Goal: Book appointment/travel/reservation

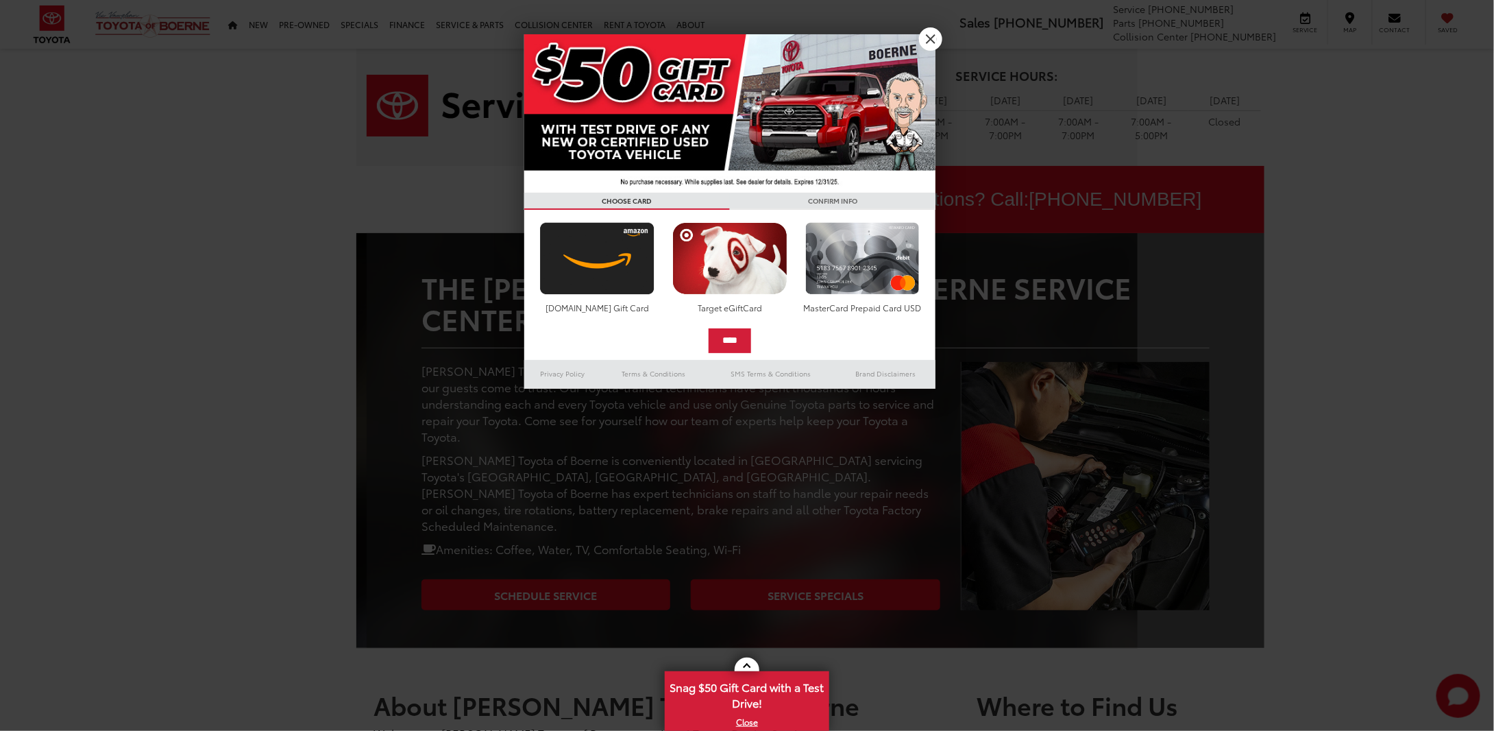
click at [211, 600] on div at bounding box center [747, 365] width 1494 height 731
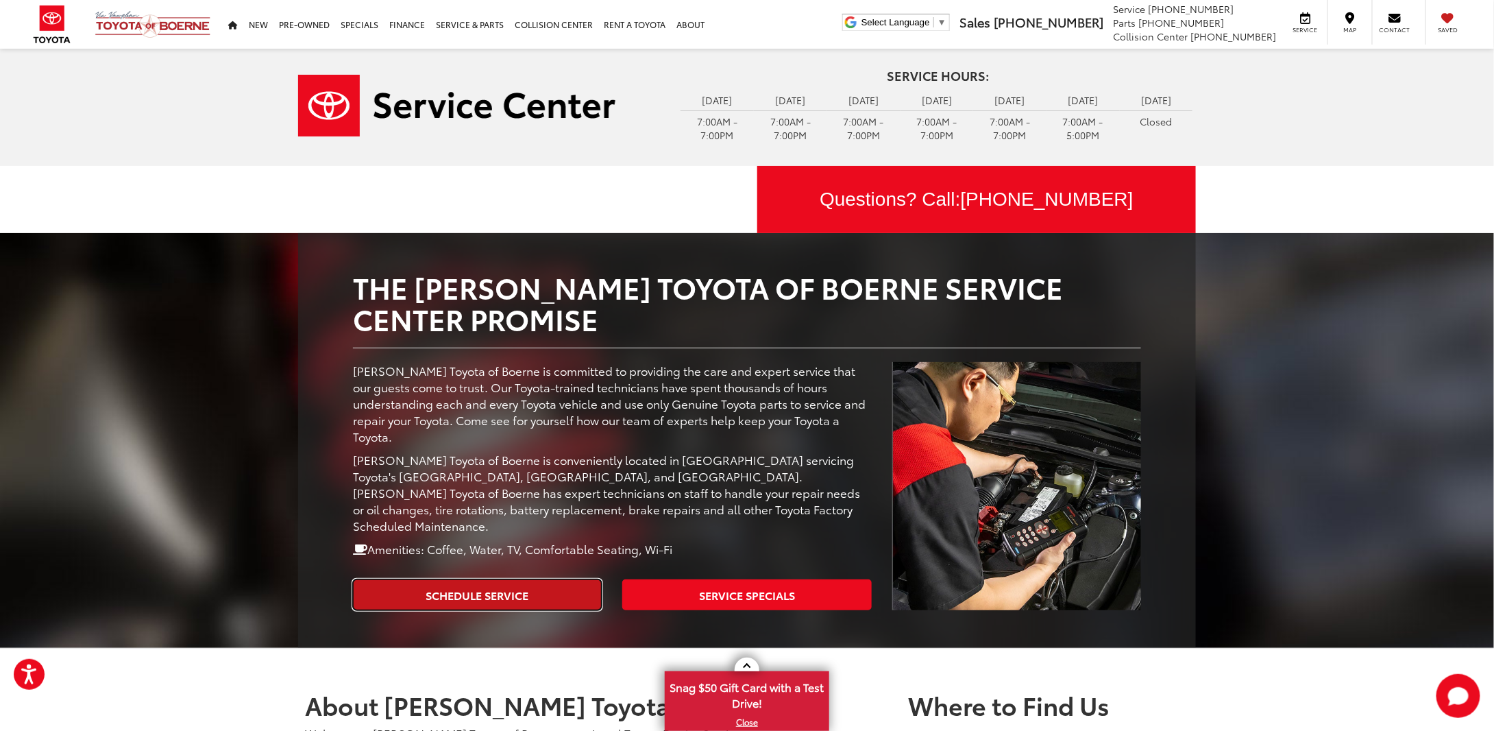
click at [442, 579] on link "Schedule Service" at bounding box center [477, 594] width 249 height 31
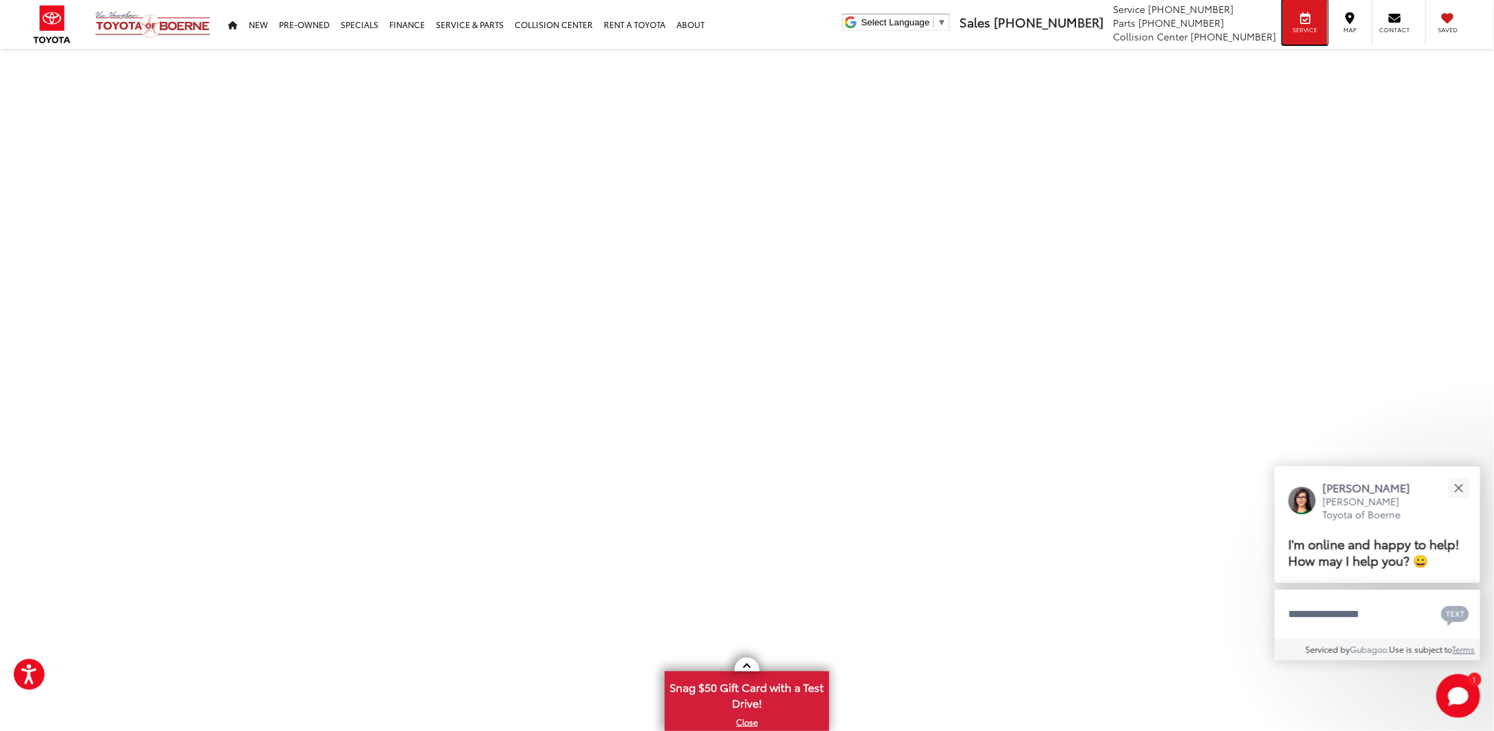
click at [1305, 30] on span "Service" at bounding box center [1305, 29] width 31 height 9
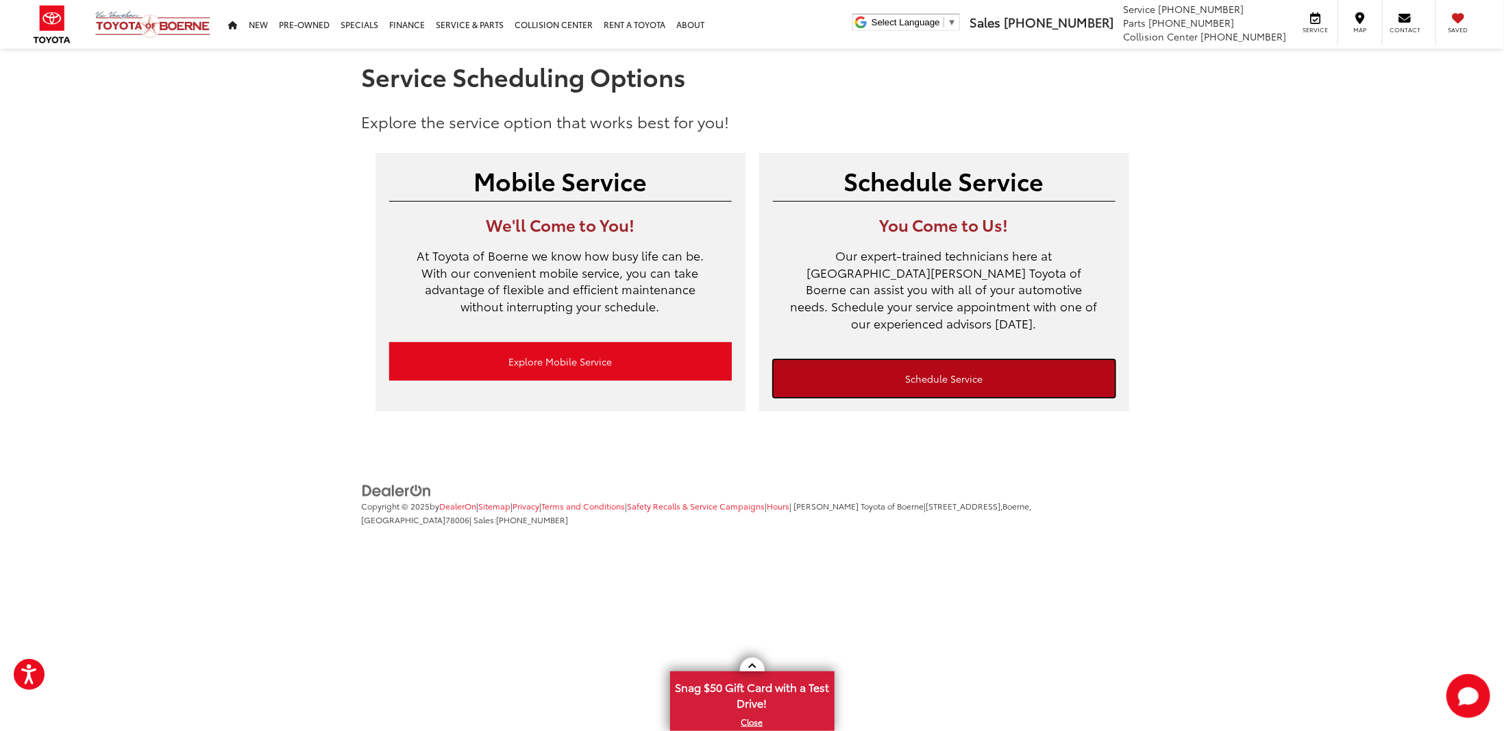
click at [859, 359] on link "Schedule Service" at bounding box center [944, 378] width 343 height 38
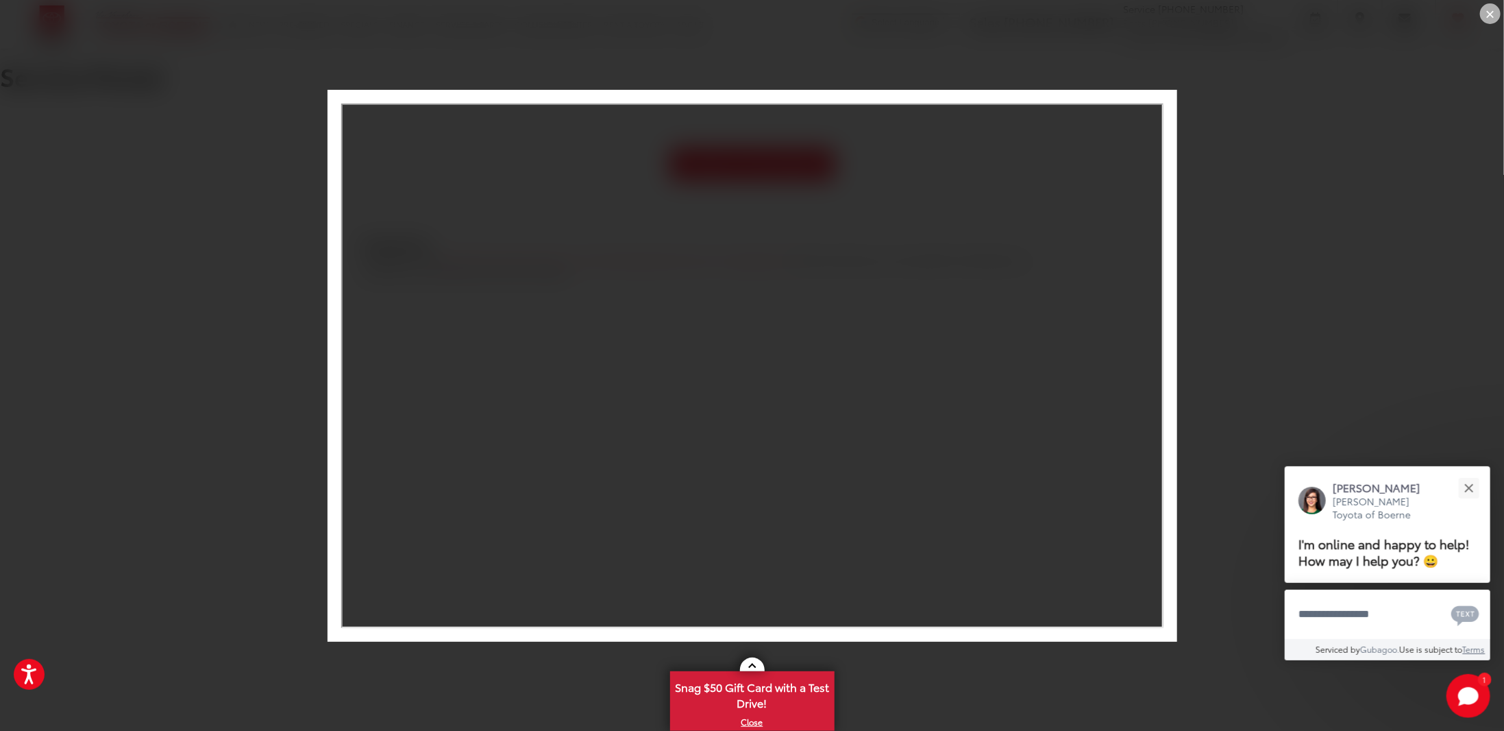
click at [1248, 291] on div "×" at bounding box center [752, 365] width 1504 height 731
click at [260, 372] on div "×" at bounding box center [752, 365] width 1504 height 731
click at [167, 321] on div "×" at bounding box center [752, 365] width 1504 height 731
